Goal: Transaction & Acquisition: Purchase product/service

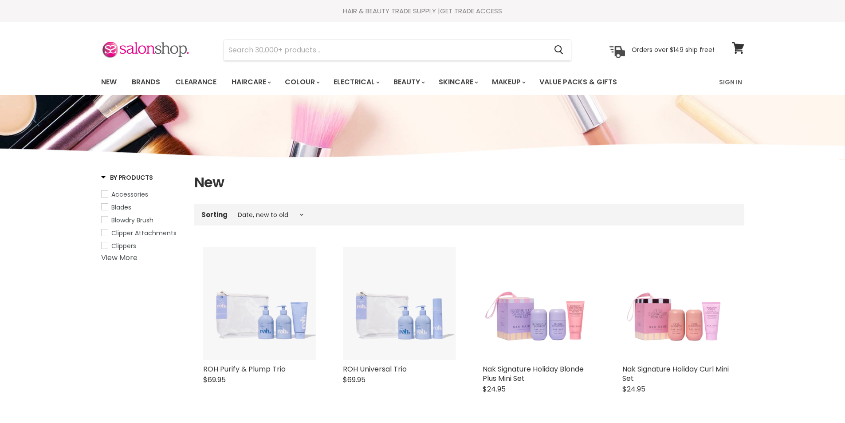
select select "created-descending"
click at [109, 84] on link "New" at bounding box center [108, 82] width 29 height 19
select select "created-descending"
click at [146, 81] on link "Brands" at bounding box center [146, 82] width 42 height 19
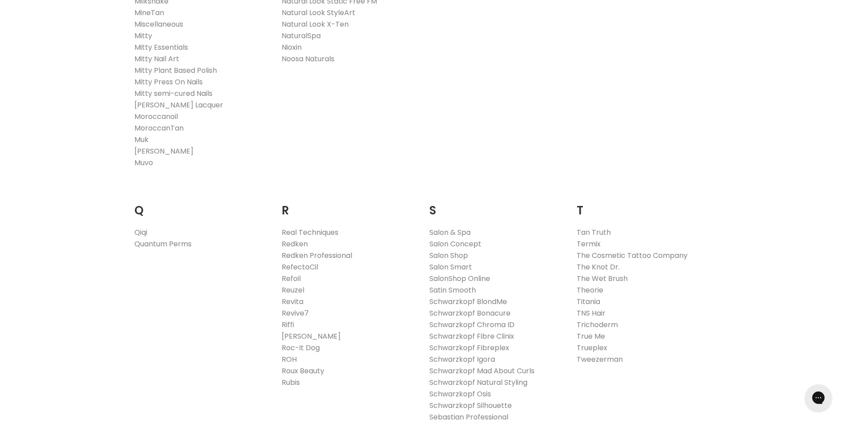
scroll to position [1242, 0]
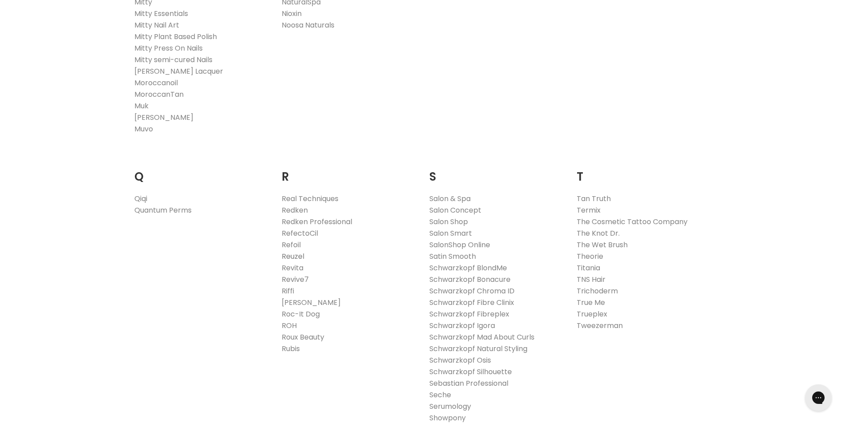
click at [296, 257] on link "Reuzel" at bounding box center [293, 256] width 23 height 10
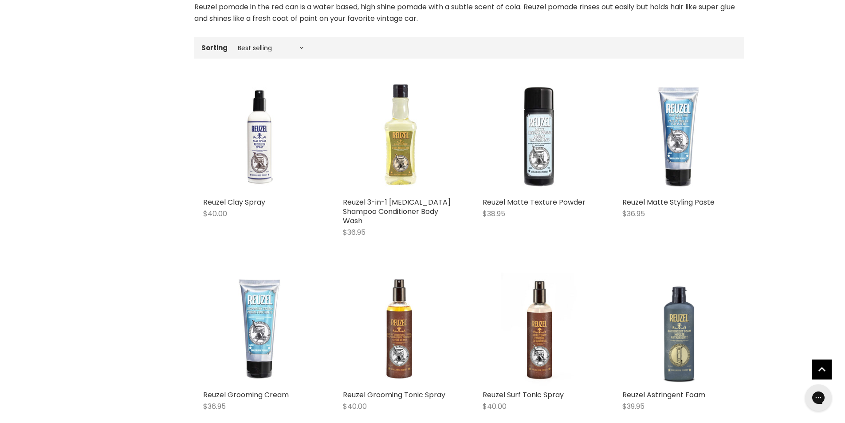
scroll to position [532, 0]
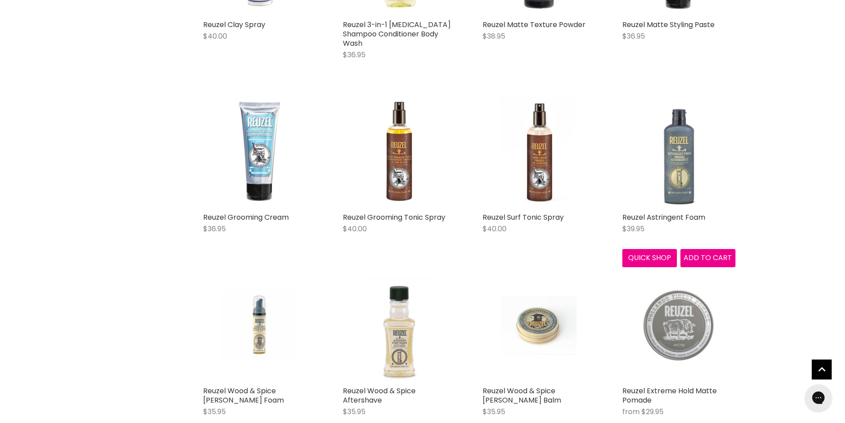
click at [676, 177] on img "Main content" at bounding box center [678, 151] width 75 height 113
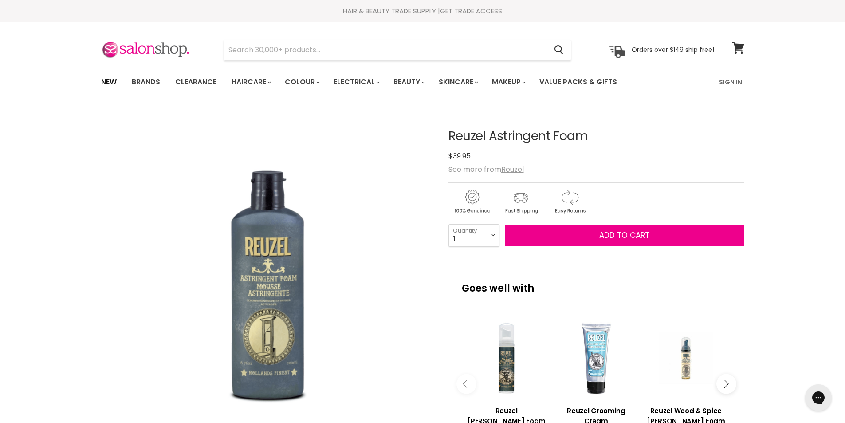
click at [110, 82] on link "New" at bounding box center [108, 82] width 29 height 19
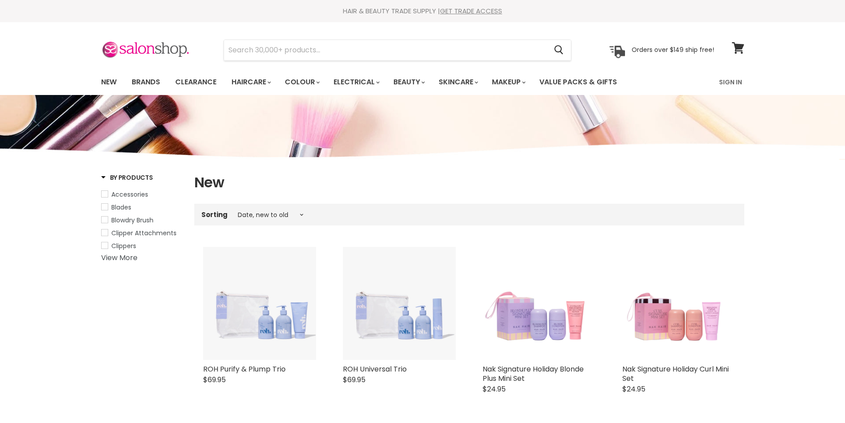
select select "created-descending"
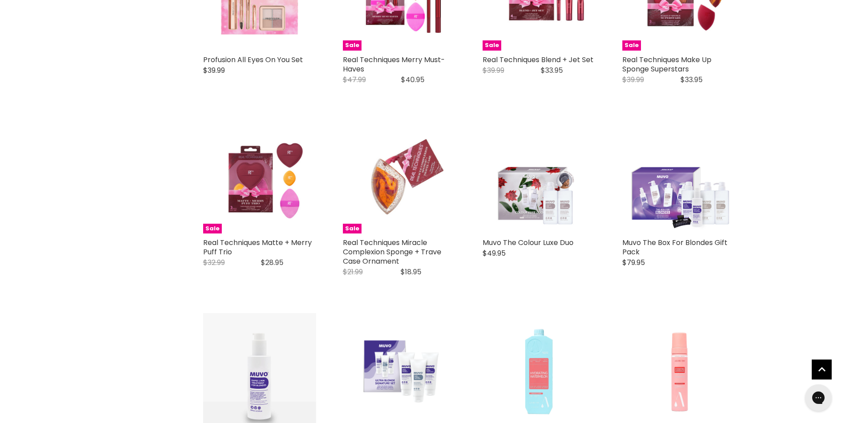
scroll to position [1952, 0]
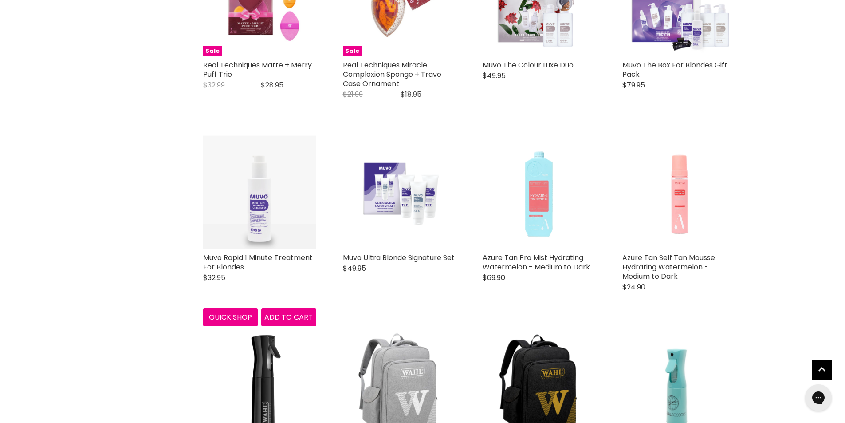
click at [259, 212] on img "Main content" at bounding box center [259, 191] width 113 height 113
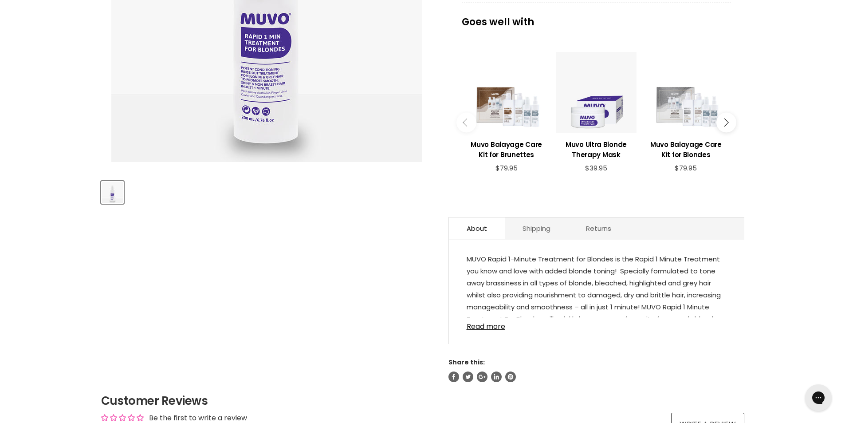
scroll to position [444, 0]
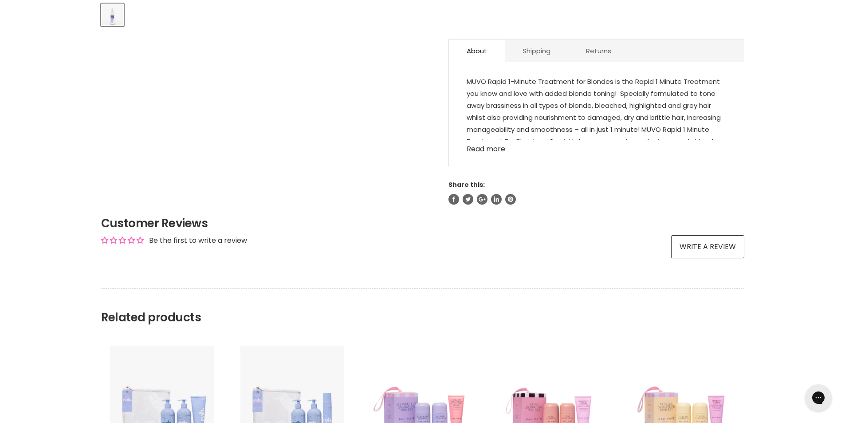
click at [493, 148] on link "Read more" at bounding box center [597, 146] width 260 height 13
click at [493, 148] on p "MUVO Rapid 1-Minute Treatment for Blondes is the Rapid 1 Minute Treatment you k…" at bounding box center [597, 118] width 260 height 86
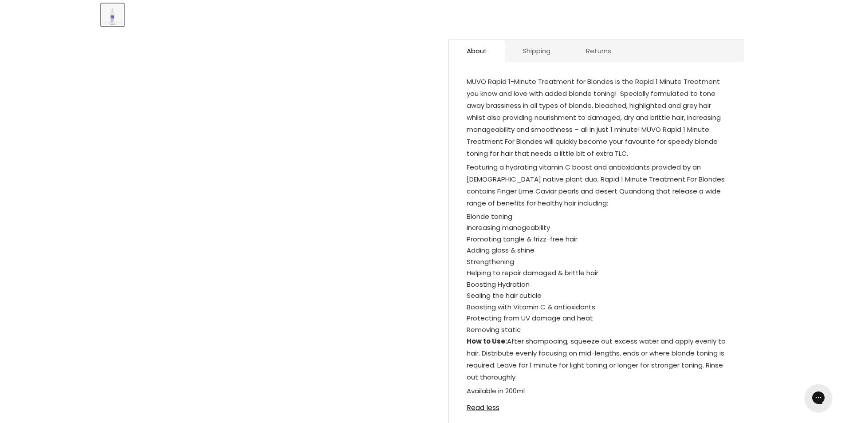
click at [810, 267] on div "Home New Muvo Rapid 1 Minute Treatment For Blondes Click or scroll to zoom Tap …" at bounding box center [422, 227] width 845 height 1127
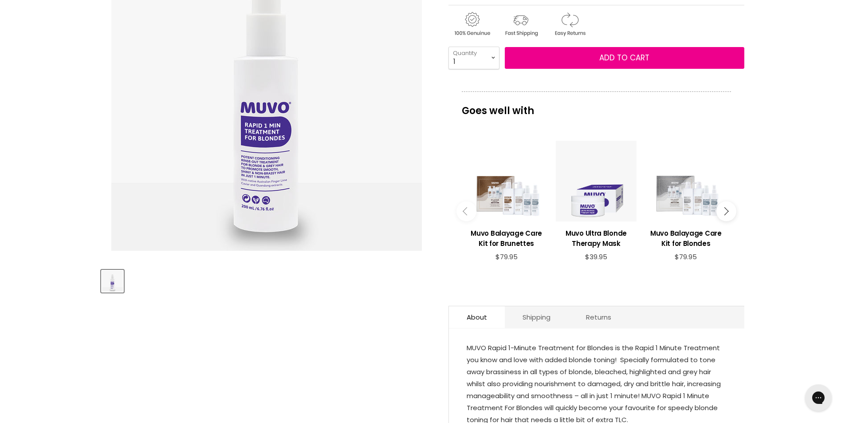
scroll to position [0, 0]
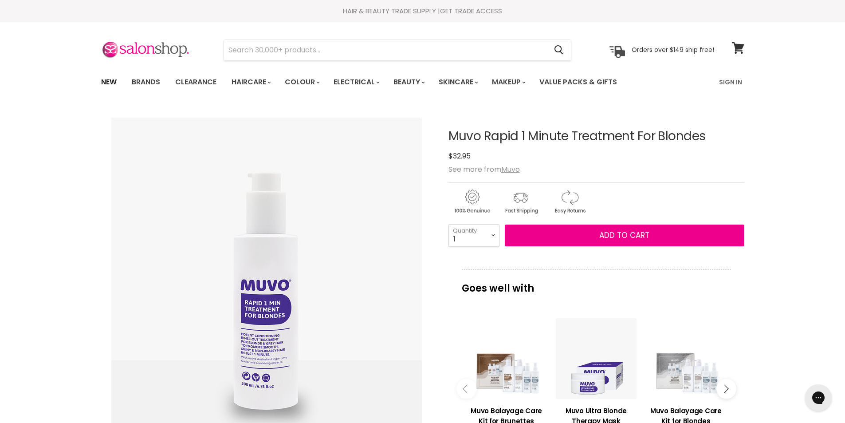
click at [103, 81] on link "New" at bounding box center [108, 82] width 29 height 19
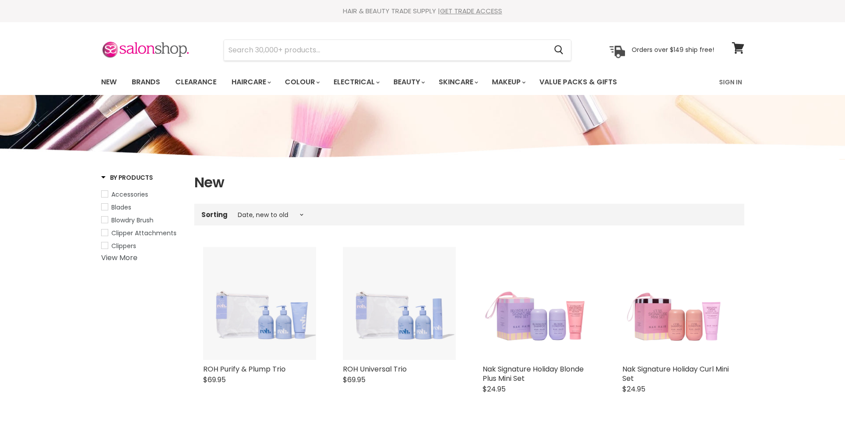
select select "created-descending"
